Goal: Answer question/provide support: Answer question/provide support

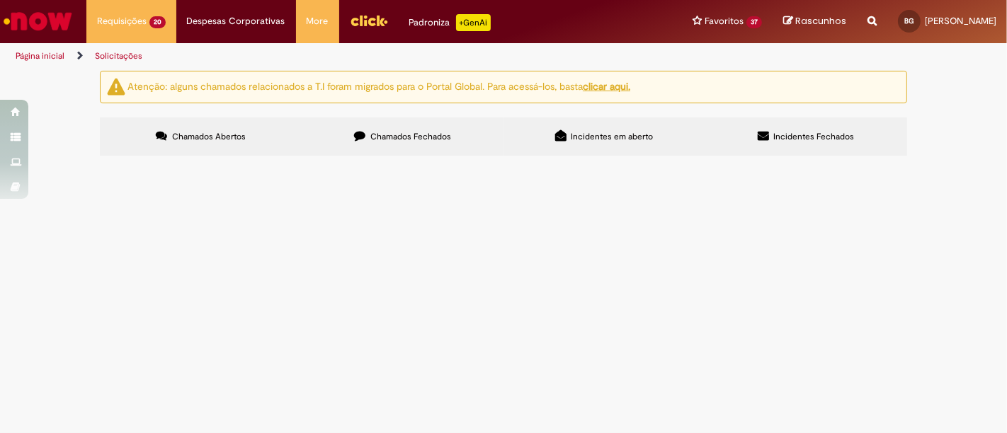
click at [0, 0] on span "Oie, Ajuste de LC da Rede Atacarejo. OKs em anexos Abraços!!" at bounding box center [0, 0] width 0 height 0
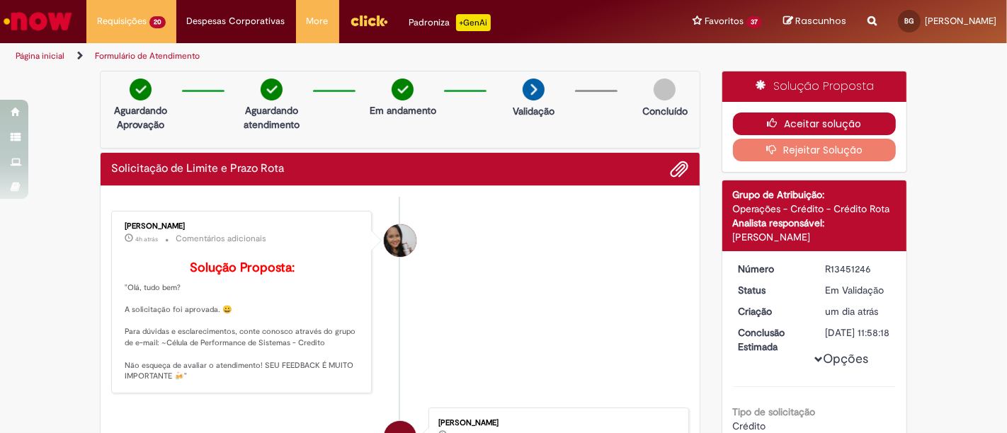
click at [746, 122] on button "Aceitar solução" at bounding box center [815, 124] width 164 height 23
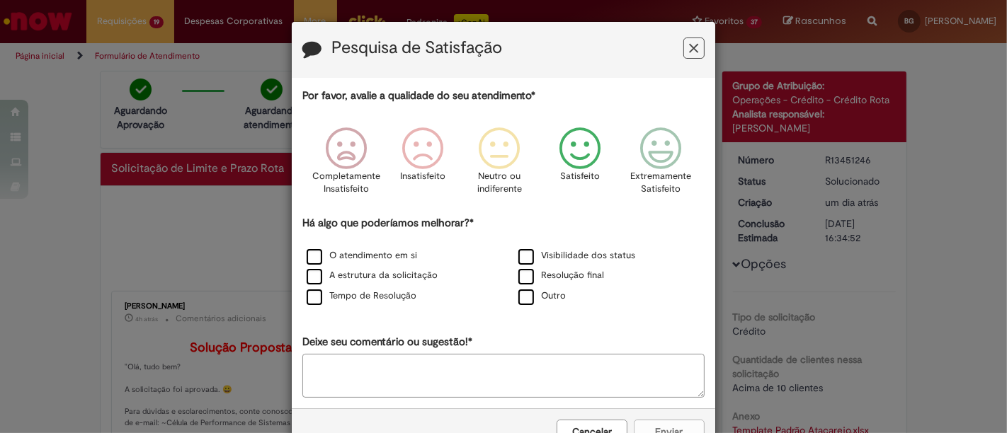
click at [558, 148] on icon "Feedback" at bounding box center [580, 148] width 53 height 42
click at [376, 254] on label "O atendimento em si" at bounding box center [362, 255] width 110 height 13
click at [380, 280] on label "A estrutura da solicitação" at bounding box center [372, 275] width 131 height 13
click at [379, 289] on div "Tempo de Resolução" at bounding box center [397, 297] width 209 height 18
click at [387, 299] on label "Tempo de Resolução" at bounding box center [362, 296] width 110 height 13
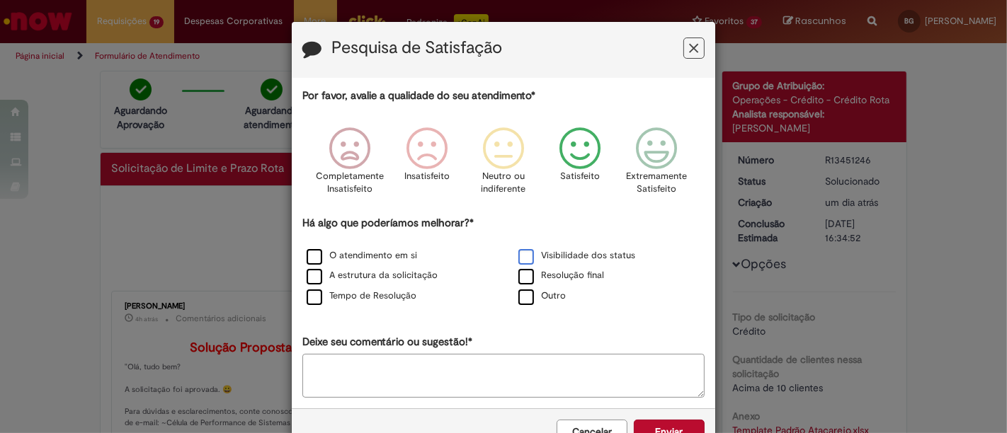
click at [581, 256] on label "Visibilidade dos status" at bounding box center [576, 255] width 117 height 13
click at [651, 428] on button "Enviar" at bounding box center [669, 432] width 71 height 24
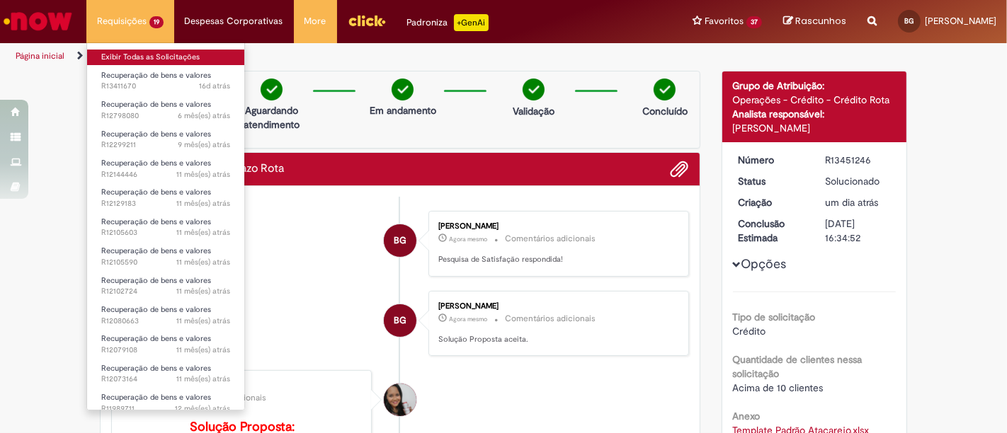
click at [157, 55] on link "Exibir Todas as Solicitações" at bounding box center [165, 58] width 157 height 16
